Goal: Task Accomplishment & Management: Use online tool/utility

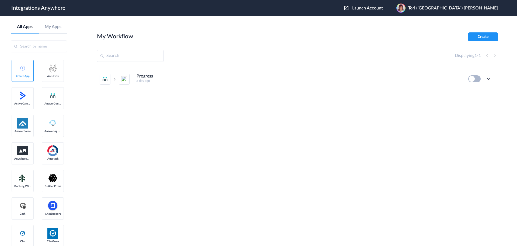
click at [383, 9] on span "Launch Account" at bounding box center [367, 8] width 31 height 4
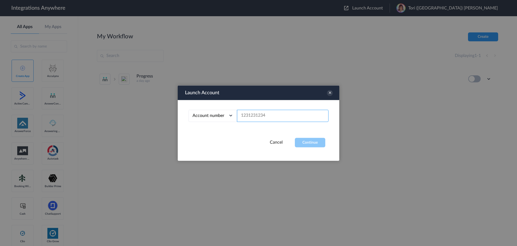
click at [264, 116] on input "text" at bounding box center [283, 115] width 92 height 12
paste input "3856220823"
type input "3856220823"
click at [308, 141] on button "Continue" at bounding box center [310, 141] width 30 height 9
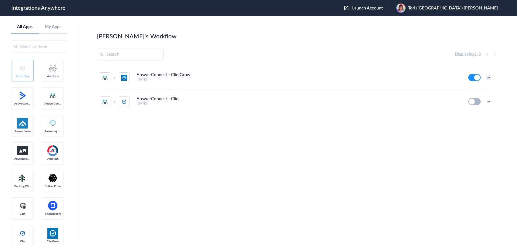
click at [489, 78] on icon at bounding box center [488, 77] width 5 height 5
click at [478, 88] on li "Edit" at bounding box center [474, 90] width 35 height 10
click at [290, 45] on section "Carrie's Workflow Create Displaying 1 - 2 AnswerConnect - Clio Grow 4 days ago …" at bounding box center [298, 146] width 402 height 229
click at [228, 49] on div "Displaying 1 - 2" at bounding box center [298, 55] width 402 height 12
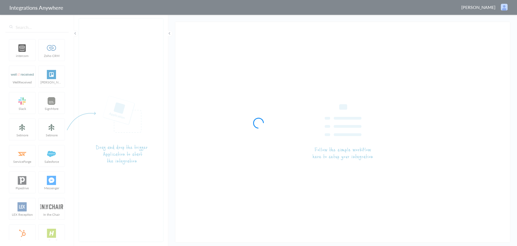
type input "AnswerConnect - Clio Grow"
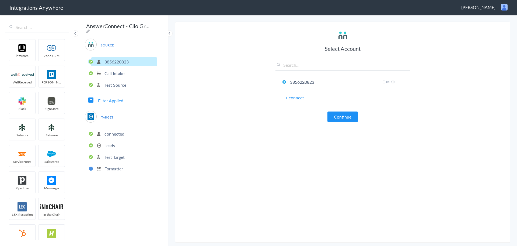
click at [109, 116] on span "TARGET" at bounding box center [107, 116] width 20 height 7
click at [339, 117] on button "Continue" at bounding box center [343, 116] width 30 height 11
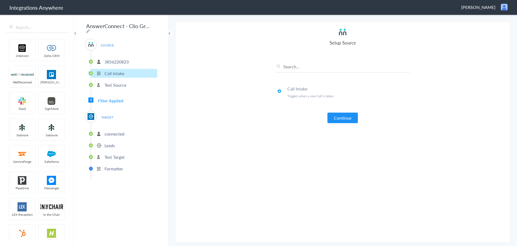
click at [339, 117] on button "Continue" at bounding box center [343, 117] width 30 height 11
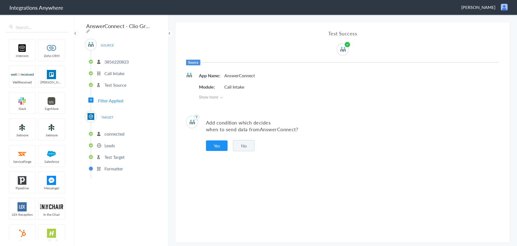
click at [247, 145] on button "No" at bounding box center [244, 145] width 22 height 11
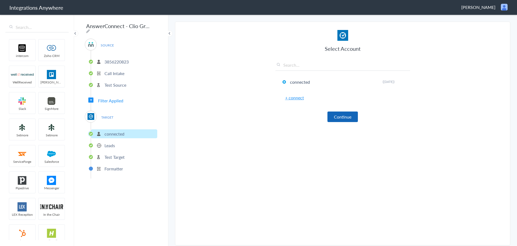
click at [338, 117] on button "Continue" at bounding box center [343, 116] width 30 height 11
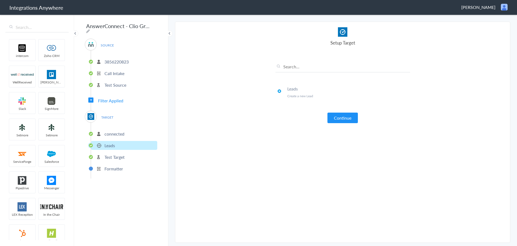
click at [108, 130] on p "connected" at bounding box center [115, 133] width 20 height 6
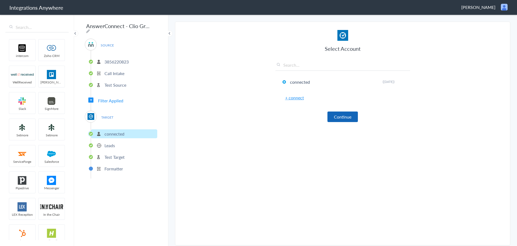
click at [339, 114] on button "Continue" at bounding box center [343, 116] width 30 height 11
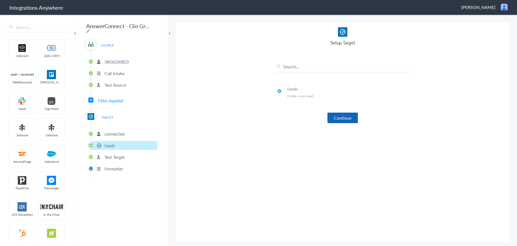
click at [339, 117] on button "Continue" at bounding box center [343, 117] width 30 height 11
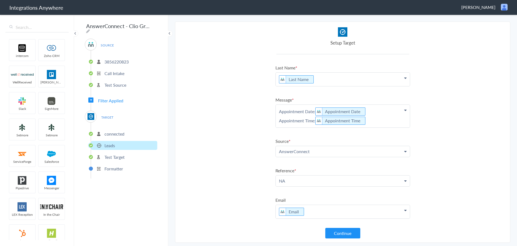
scroll to position [54, 0]
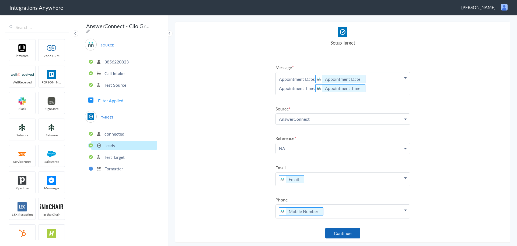
click at [344, 232] on button "Continue" at bounding box center [343, 232] width 35 height 11
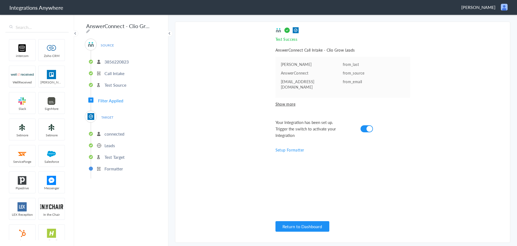
click at [119, 154] on p "Test Target" at bounding box center [115, 157] width 20 height 6
click at [116, 148] on ul "connected Leads Test Target Formatter" at bounding box center [124, 150] width 67 height 56
click at [112, 145] on p "Leads" at bounding box center [110, 145] width 11 height 6
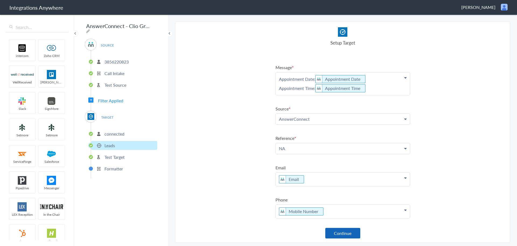
click at [346, 229] on button "Continue" at bounding box center [343, 232] width 35 height 11
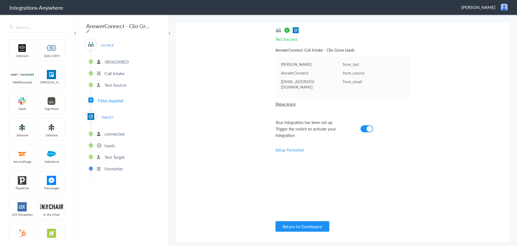
click at [220, 87] on section "Select Account 3856220823 Rename Delete (4 days ago) + connect Continue Setup S…" at bounding box center [343, 132] width 336 height 221
click at [291, 102] on div "Test Success Invalid data for email AnswerConnect Call Intake - Clio Grow Leads…" at bounding box center [343, 131] width 135 height 209
click at [289, 101] on span "Show more" at bounding box center [343, 103] width 135 height 5
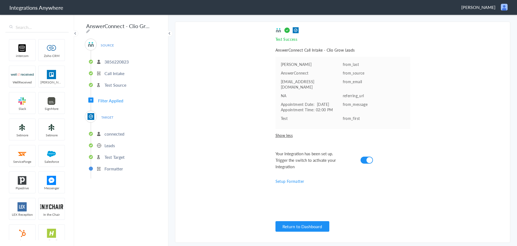
click at [221, 45] on section "Select Account 3856220823 Rename Delete (4 days ago) + connect Continue Setup S…" at bounding box center [343, 132] width 336 height 221
click at [230, 91] on section "Select Account 3856220823 Rename Delete (4 days ago) + connect Continue Setup S…" at bounding box center [343, 132] width 336 height 221
